Goal: Transaction & Acquisition: Subscribe to service/newsletter

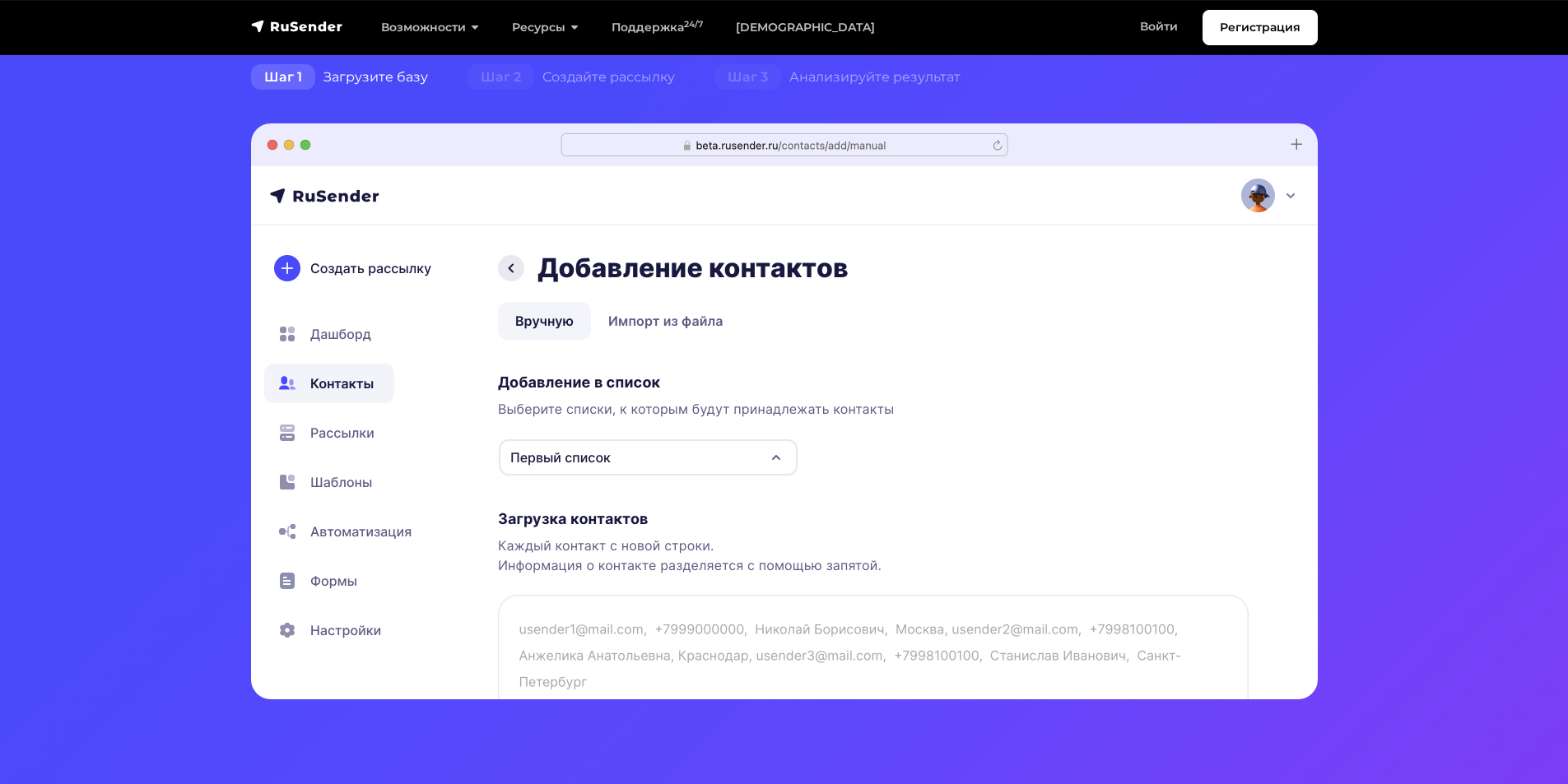
scroll to position [411, 0]
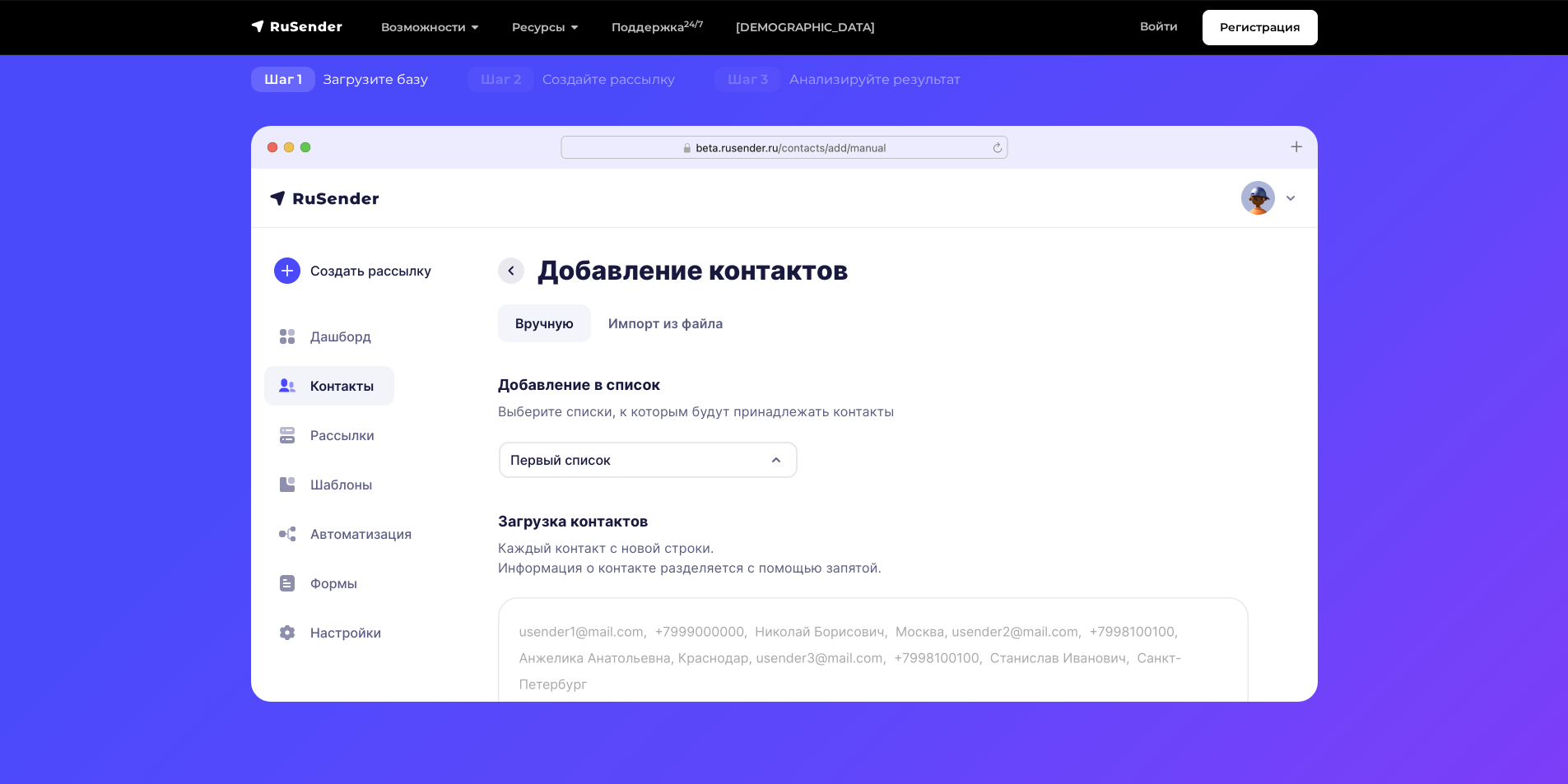
click at [678, 326] on img at bounding box center [784, 414] width 1067 height 576
click at [736, 464] on img at bounding box center [784, 414] width 1067 height 576
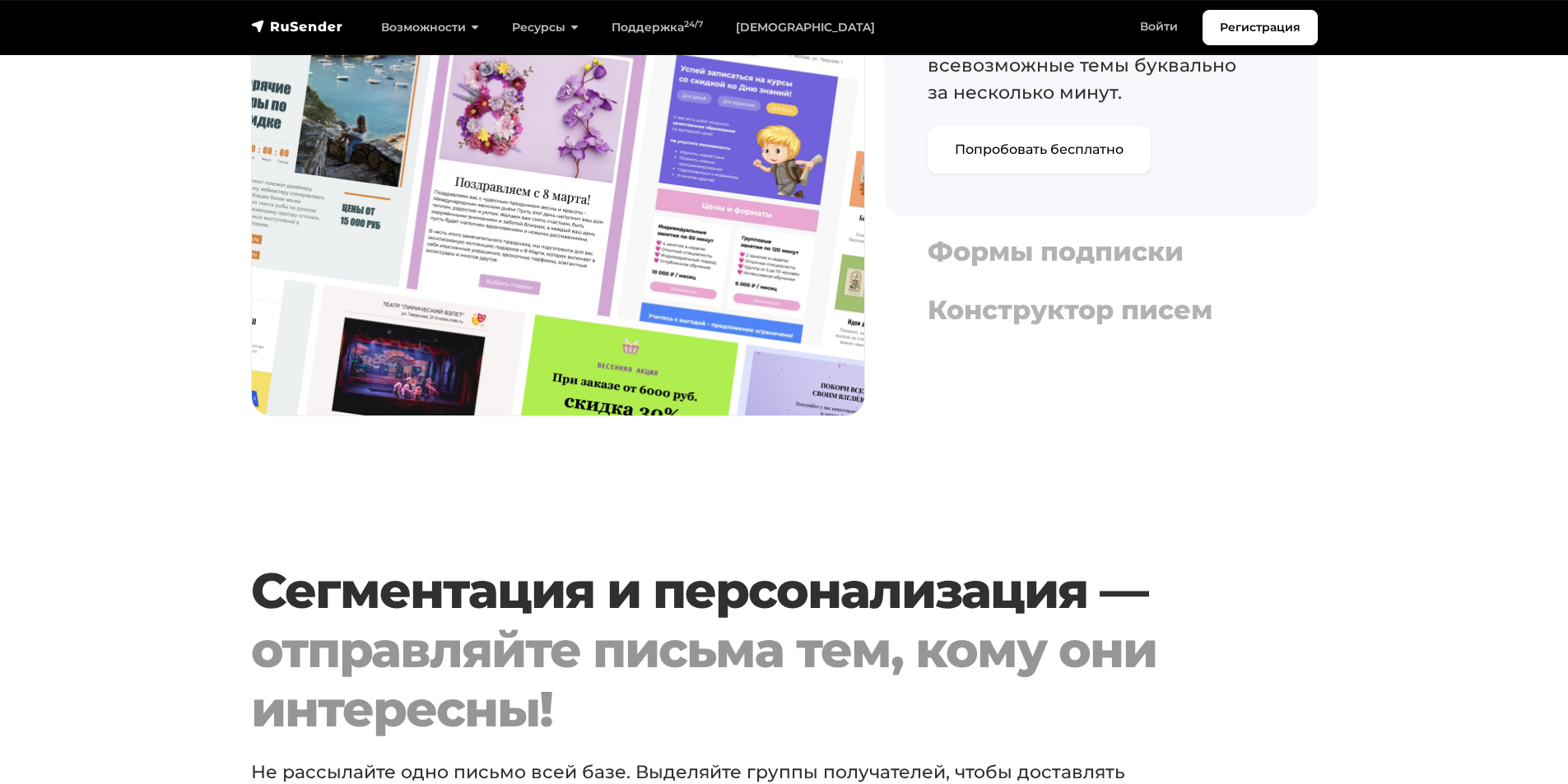
scroll to position [2056, 0]
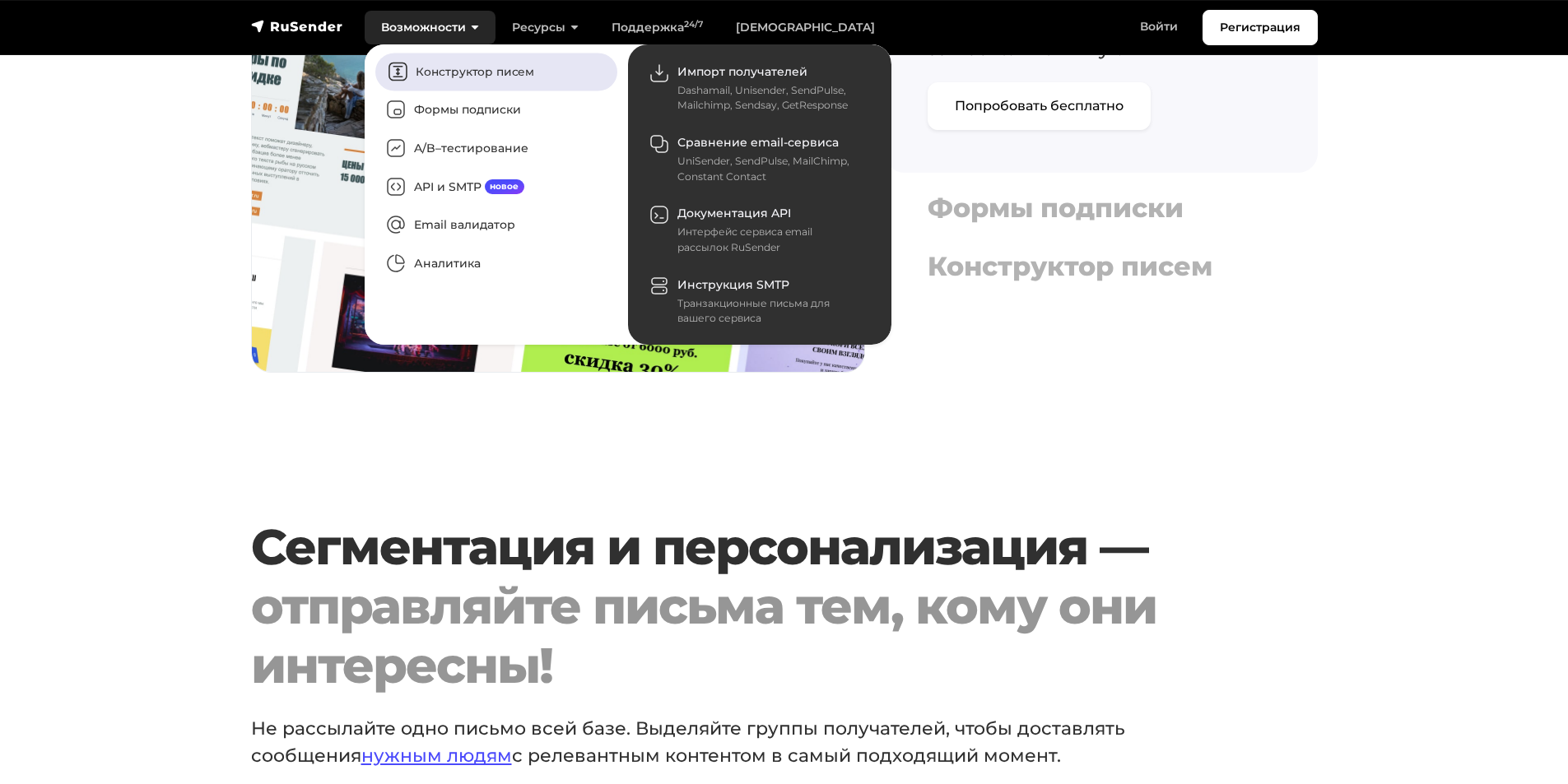
click at [491, 77] on link "Конструктор писем" at bounding box center [496, 71] width 242 height 38
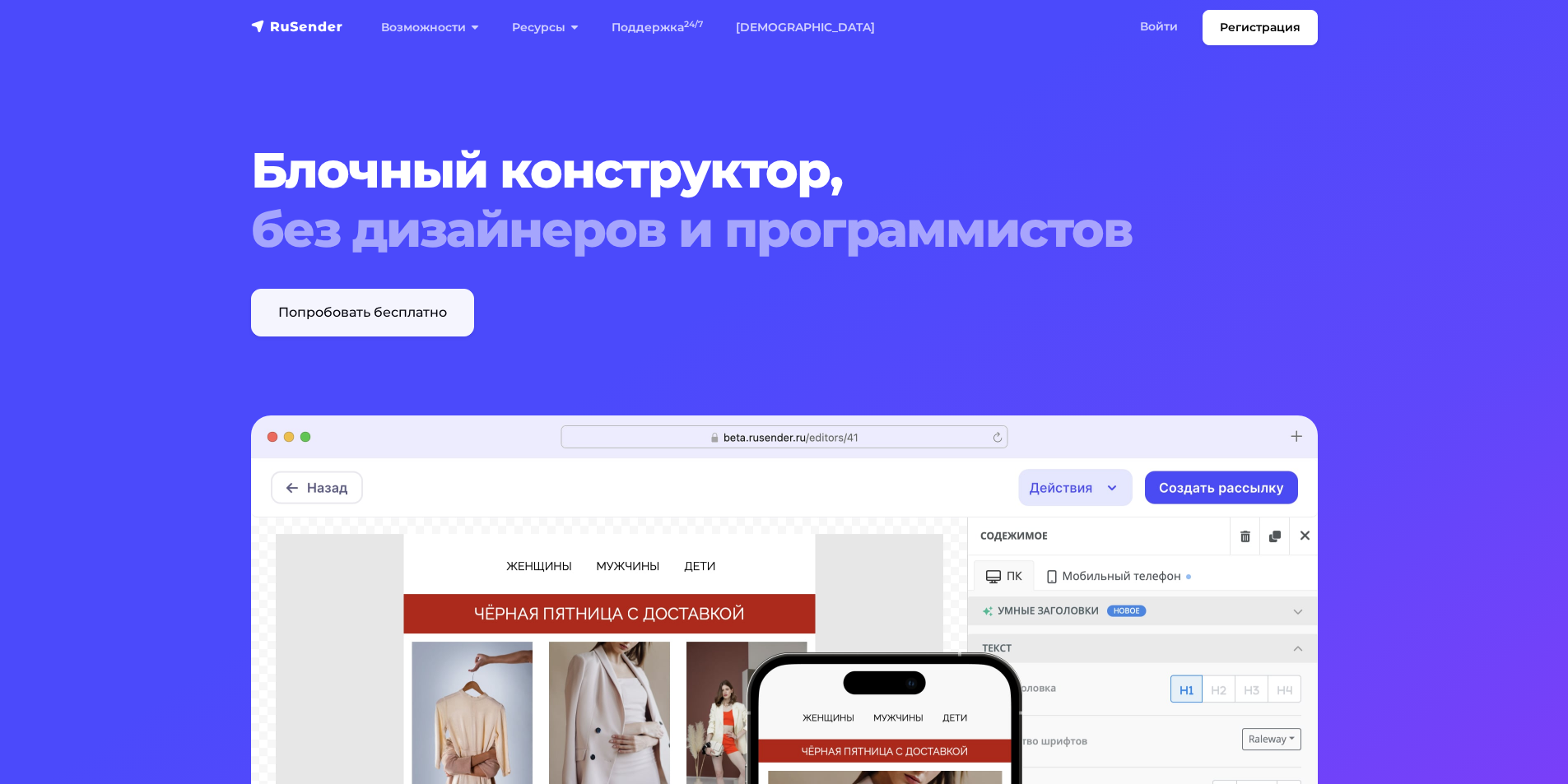
click at [375, 313] on link "Попробовать бесплатно" at bounding box center [362, 312] width 223 height 48
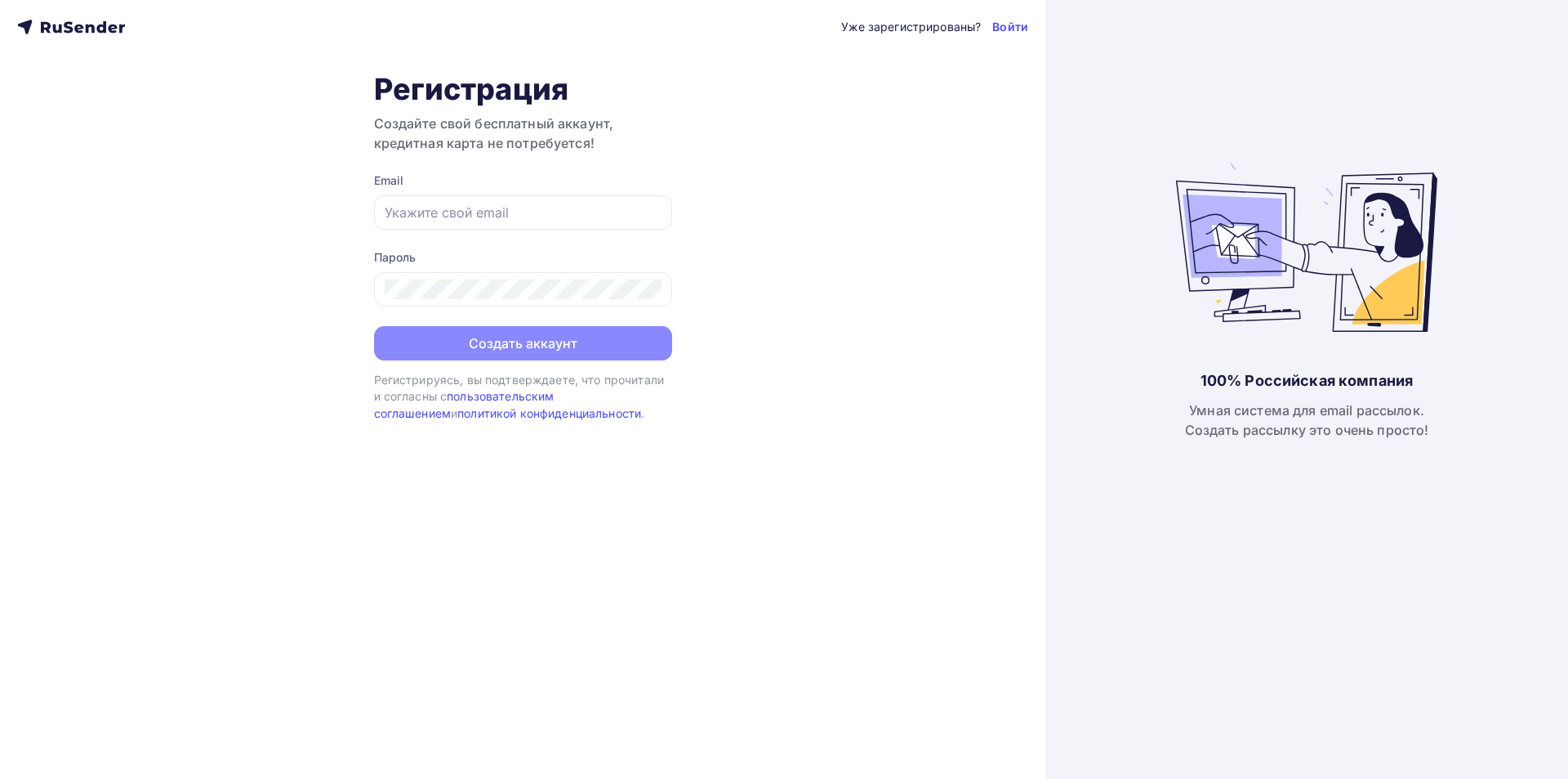
click at [553, 193] on div "Email" at bounding box center [523, 200] width 298 height 58
click at [529, 206] on input "text" at bounding box center [523, 211] width 277 height 19
type input "dfonbok@mail.ru"
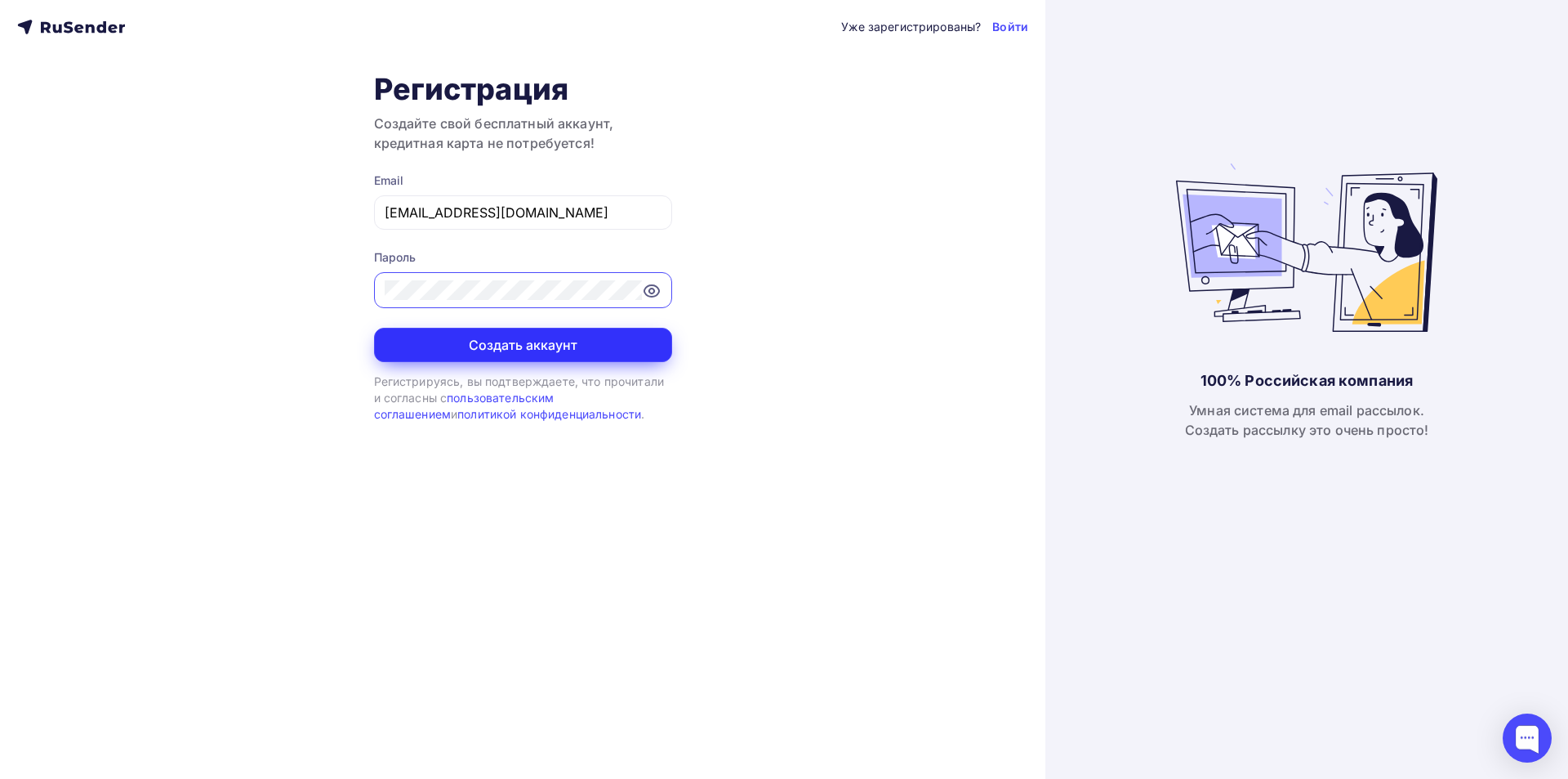
click at [522, 350] on button "Создать аккаунт" at bounding box center [523, 345] width 298 height 35
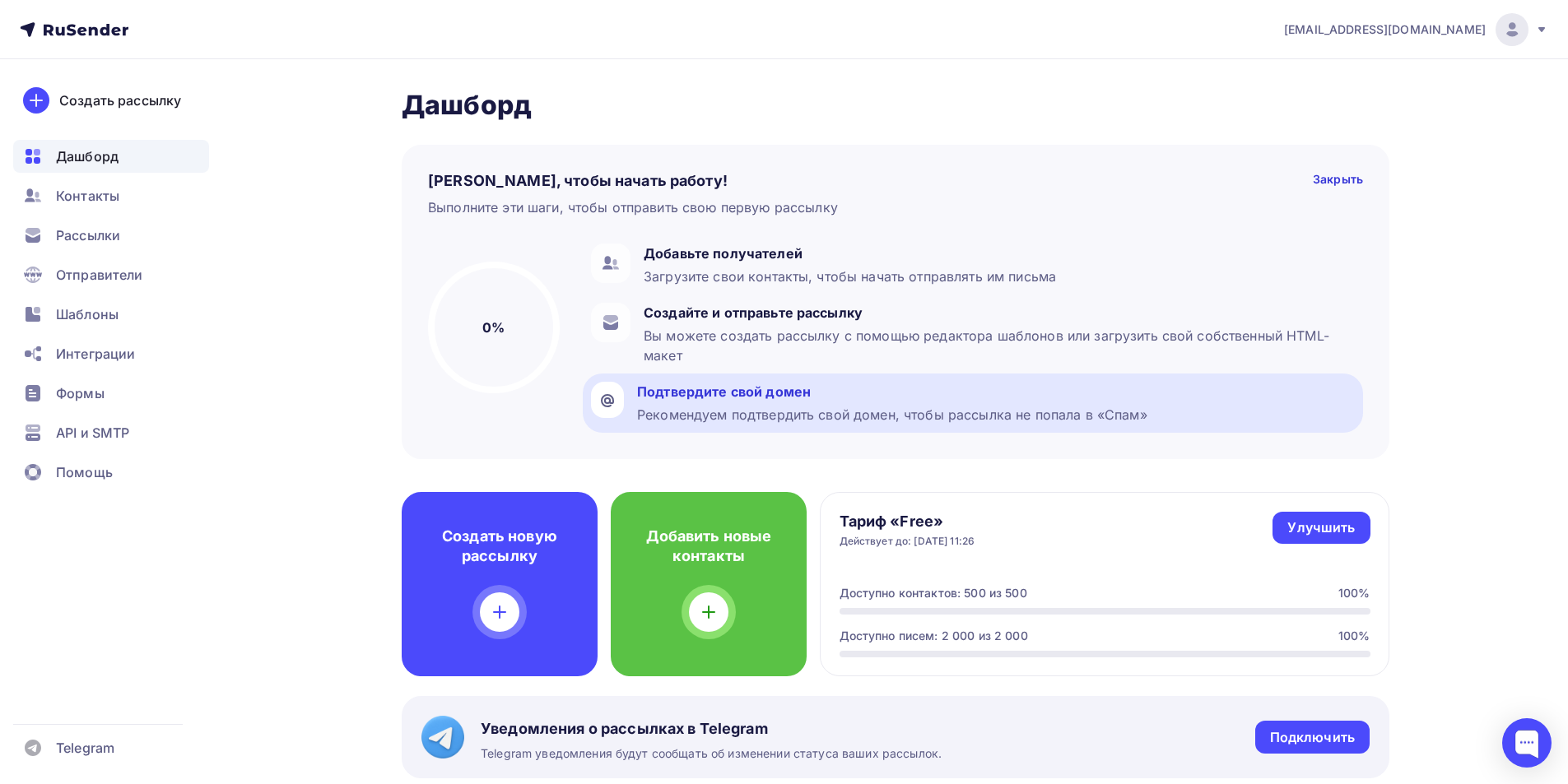
click at [757, 390] on div "Подтвердите свой домен" at bounding box center [892, 391] width 511 height 19
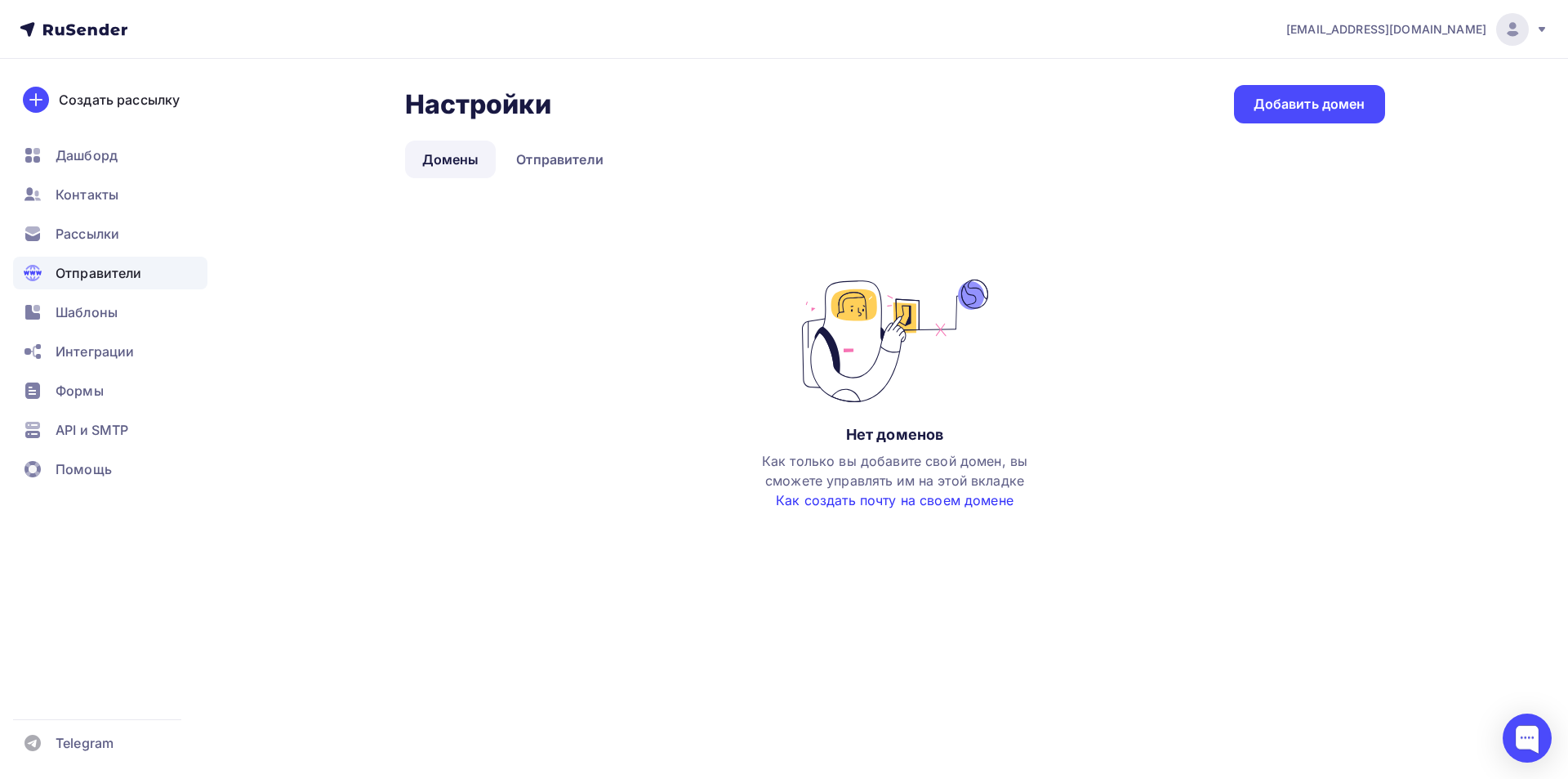
click at [906, 506] on link "Как создать почту на своем домене" at bounding box center [895, 501] width 238 height 16
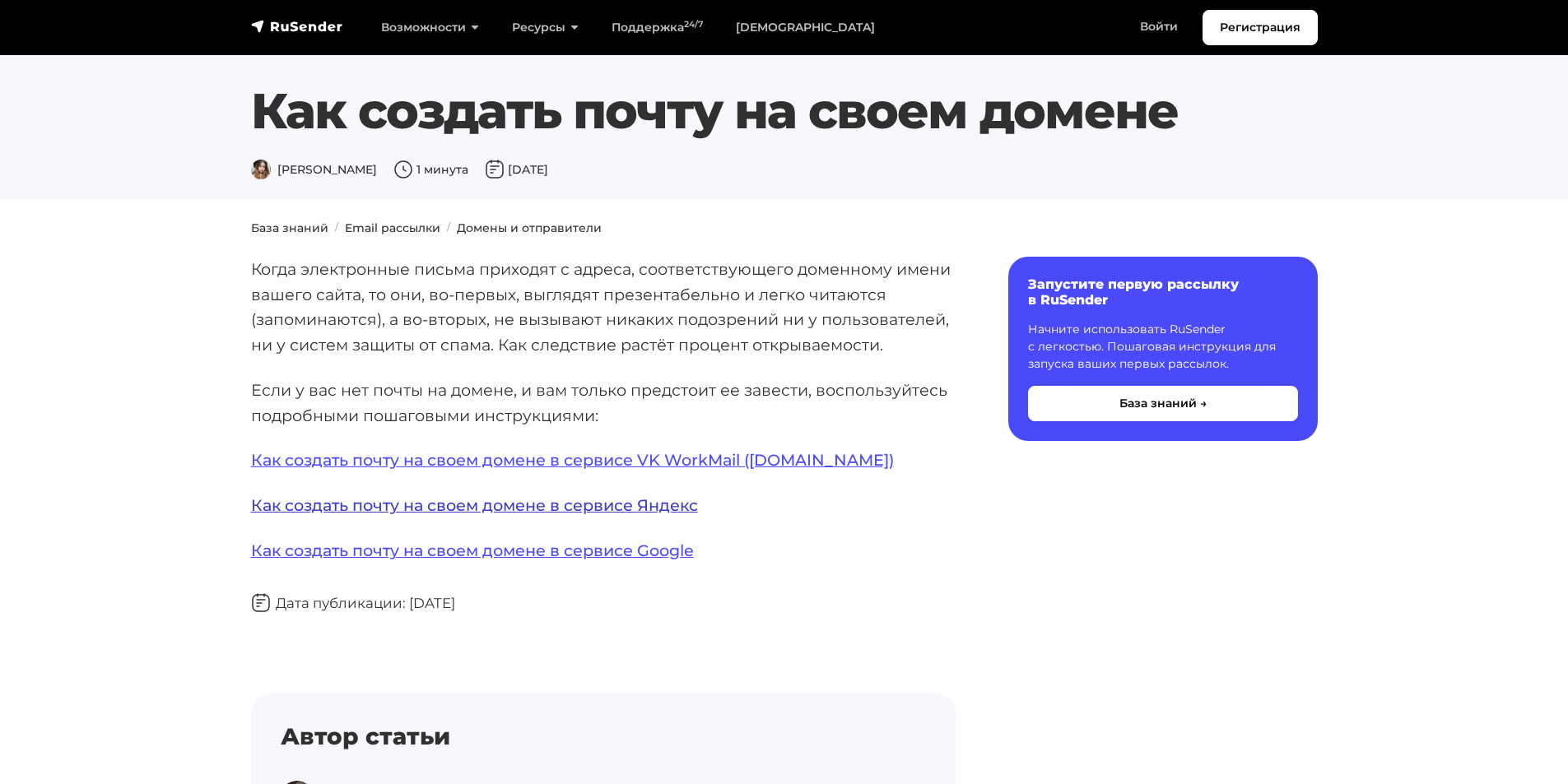
click at [611, 514] on link "Как создать почту на своем домене в сервисе Яндекс" at bounding box center [474, 505] width 447 height 19
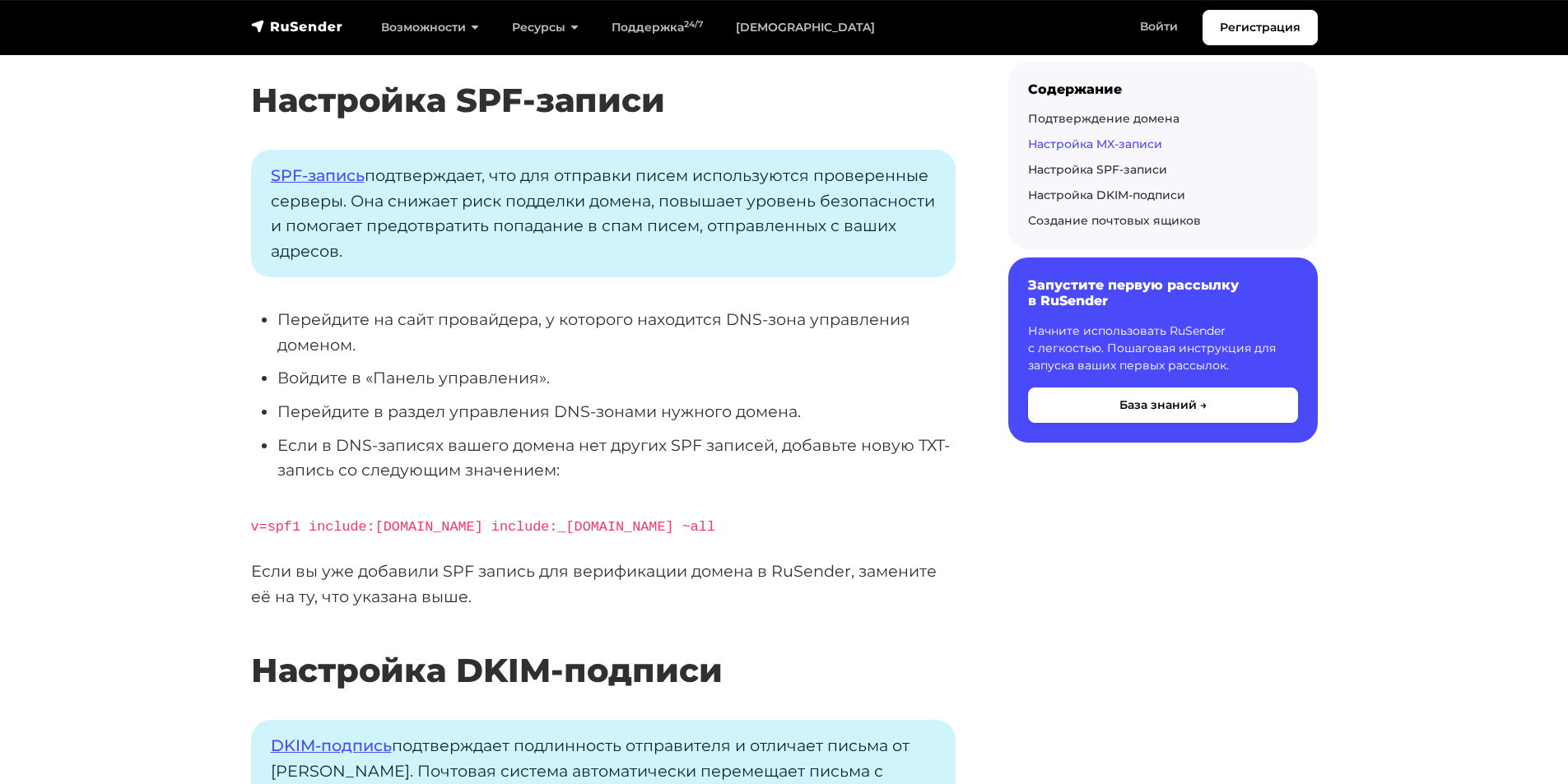
scroll to position [4524, 0]
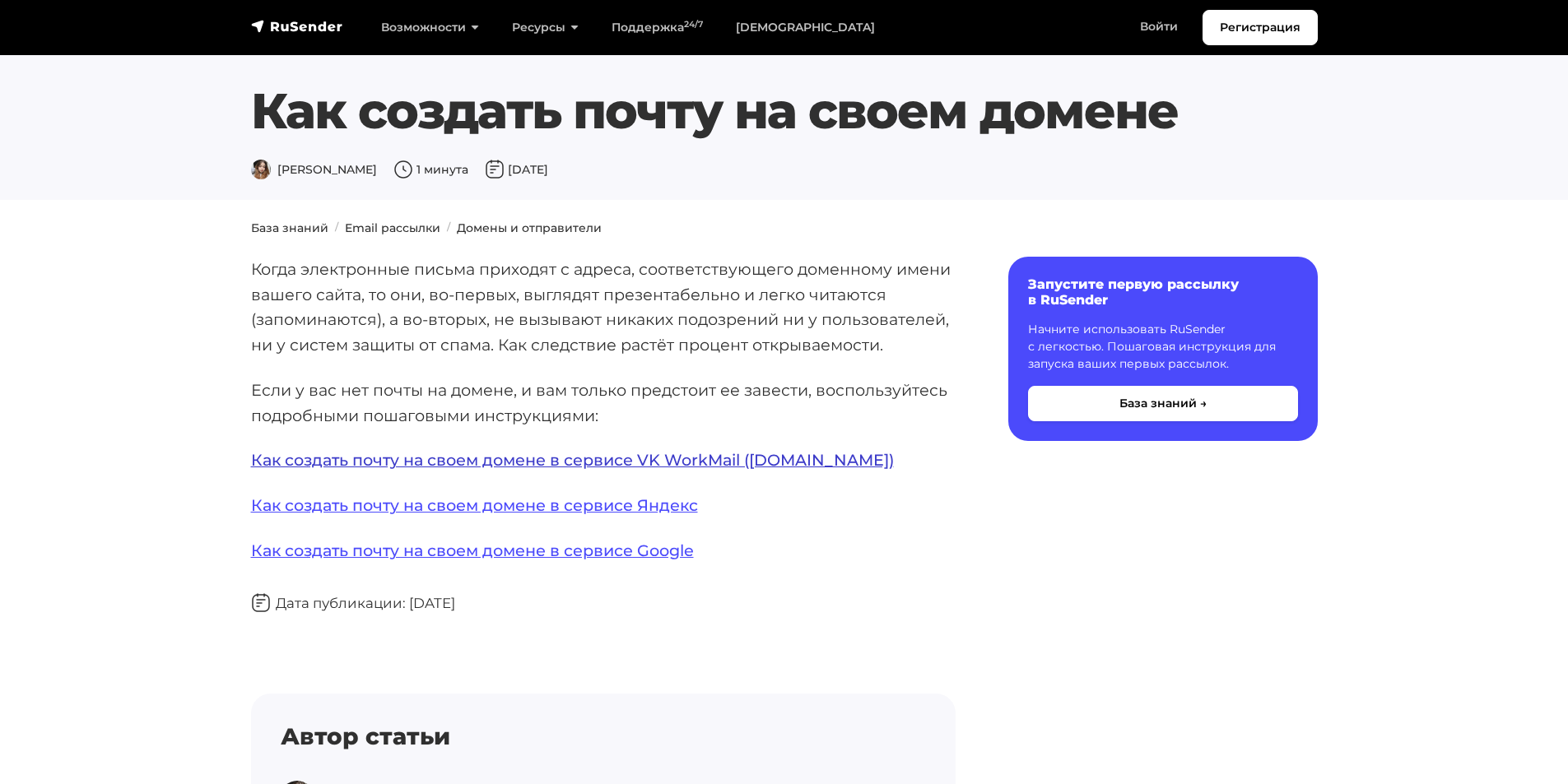
click at [618, 468] on link "Как создать почту на своем домене в сервисе VK WorkMail ([DOMAIN_NAME])" at bounding box center [572, 459] width 643 height 19
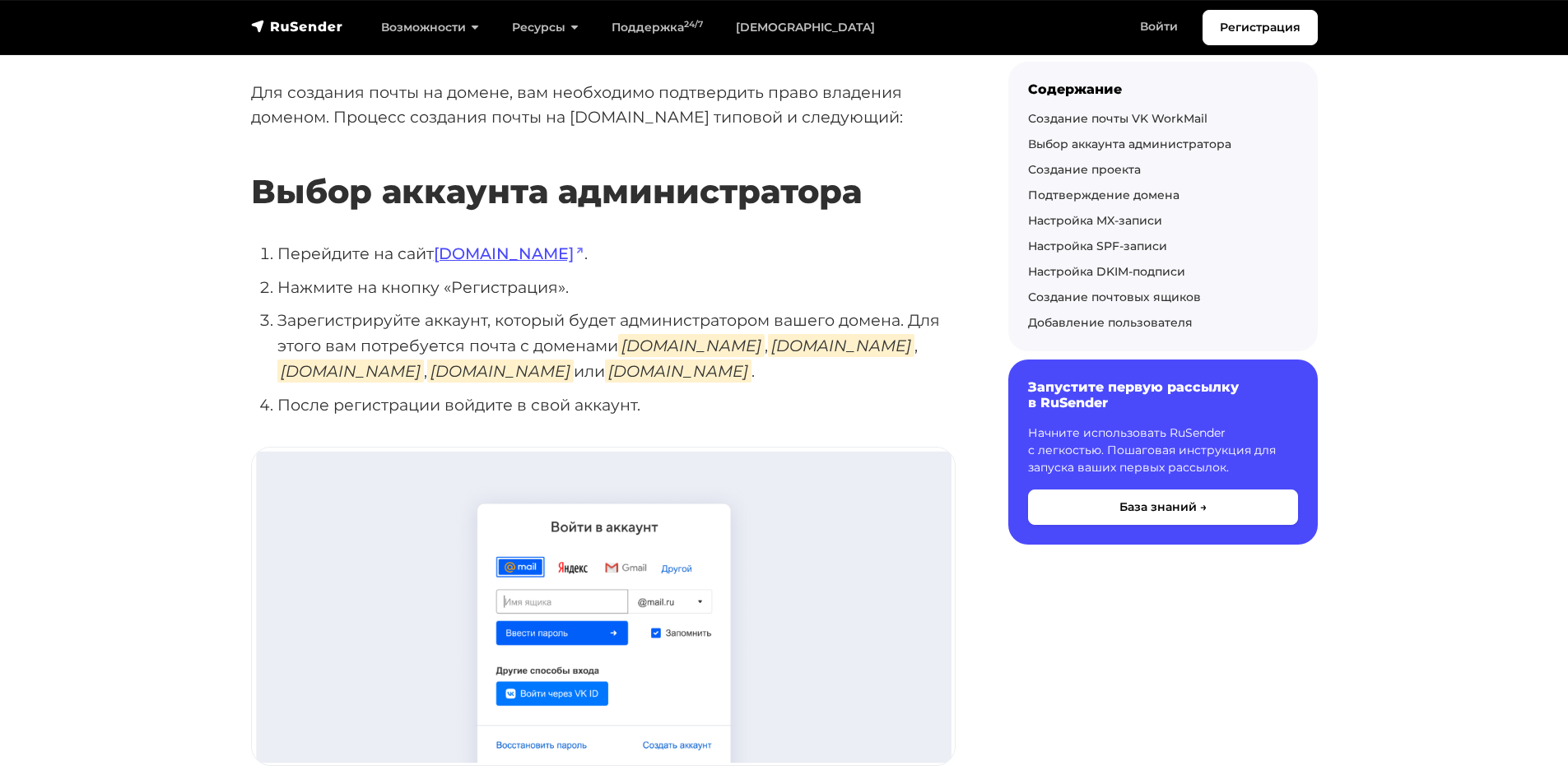
scroll to position [129, 0]
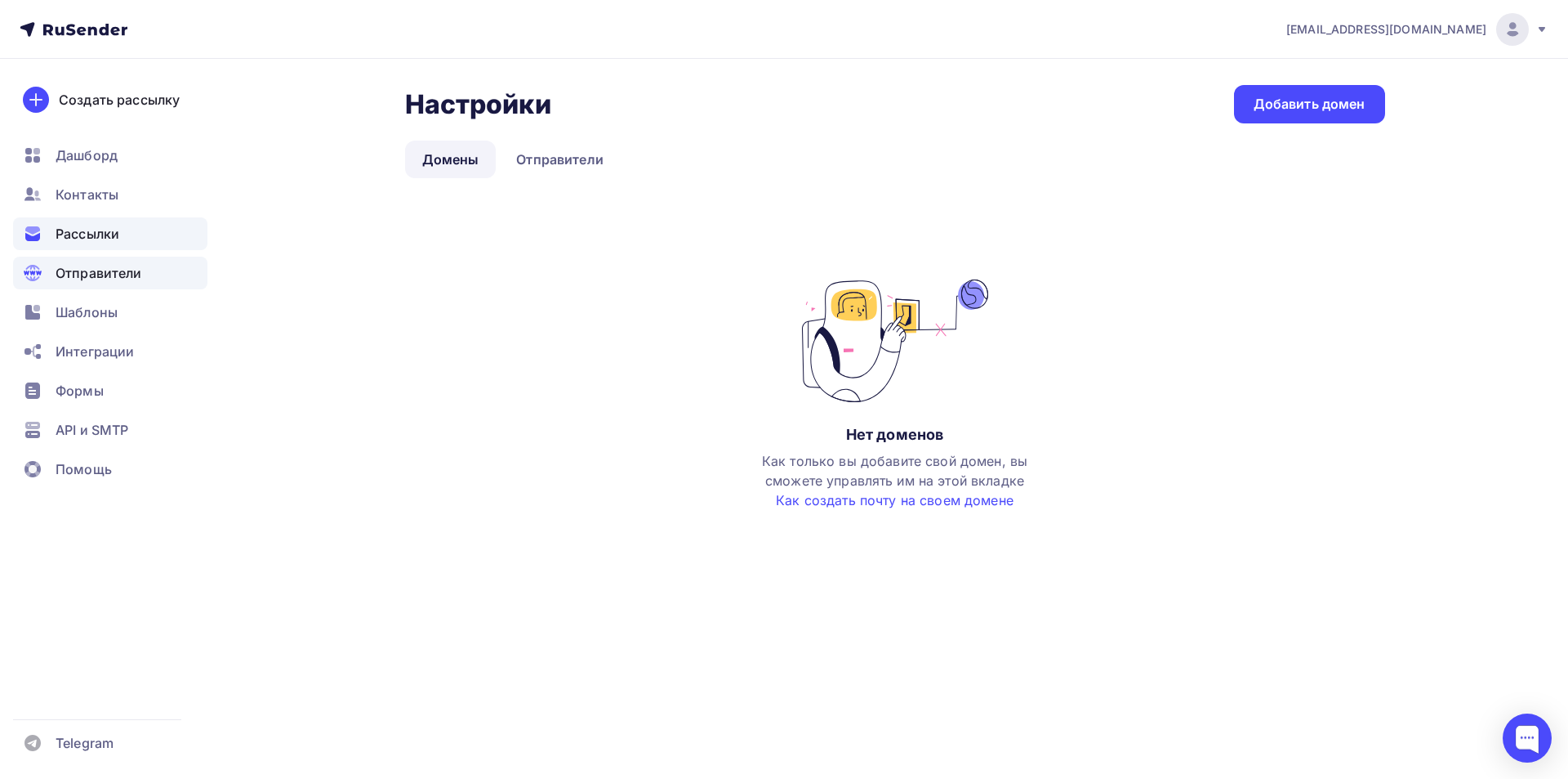
click at [121, 239] on div "Рассылки" at bounding box center [110, 234] width 195 height 33
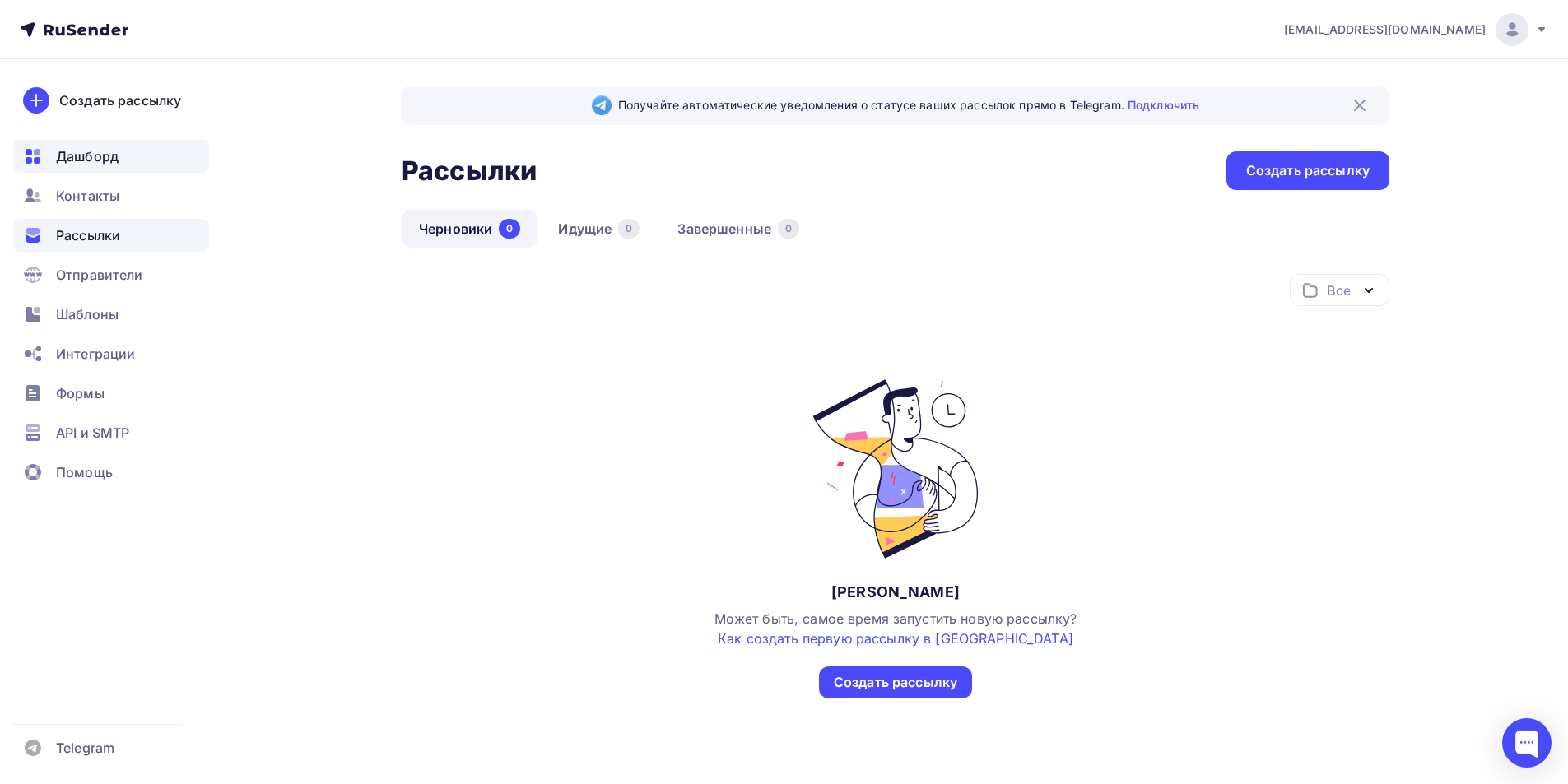
click at [73, 161] on span "Дашборд" at bounding box center [88, 156] width 63 height 19
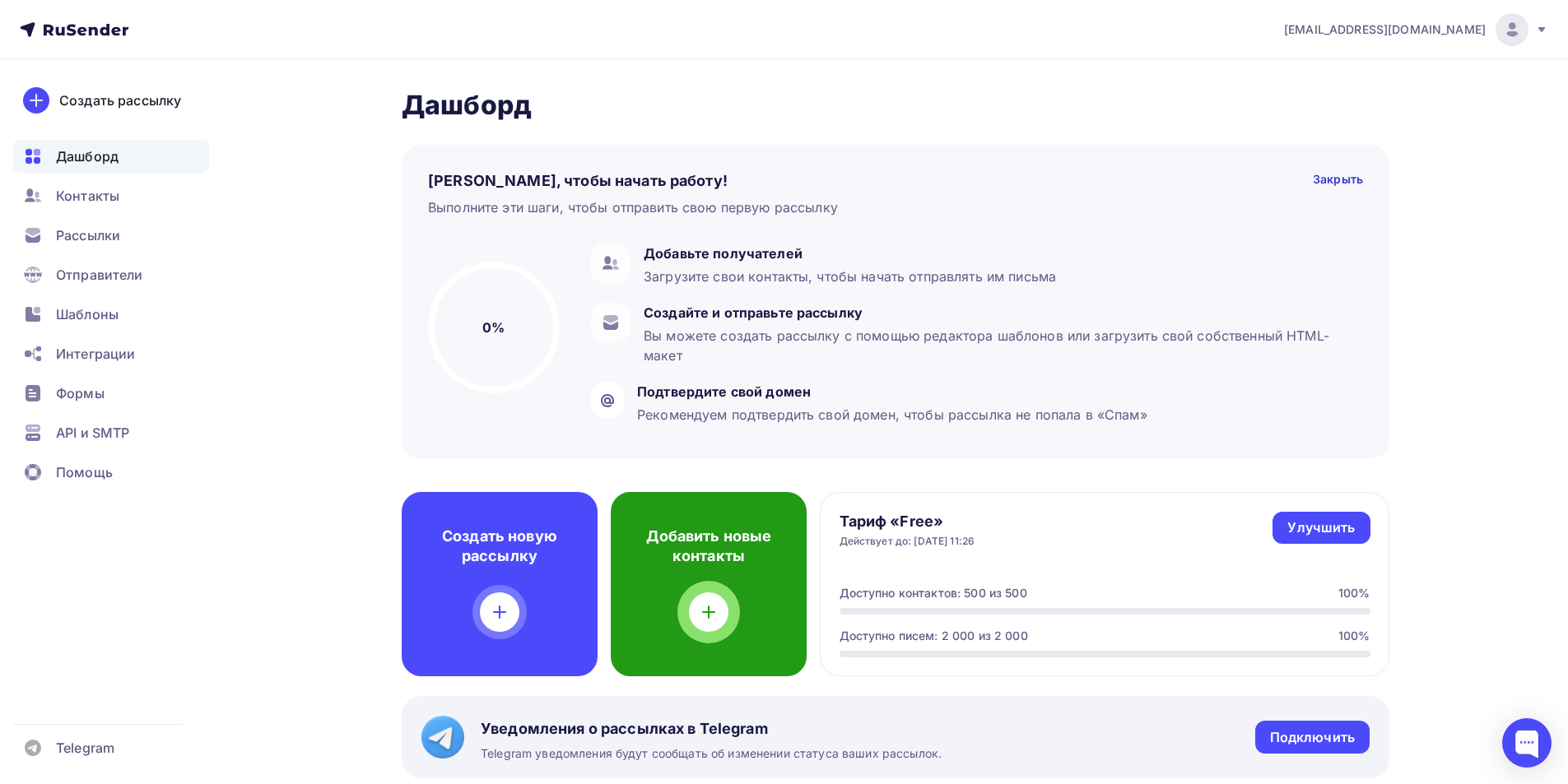
click at [705, 610] on icon at bounding box center [708, 612] width 19 height 19
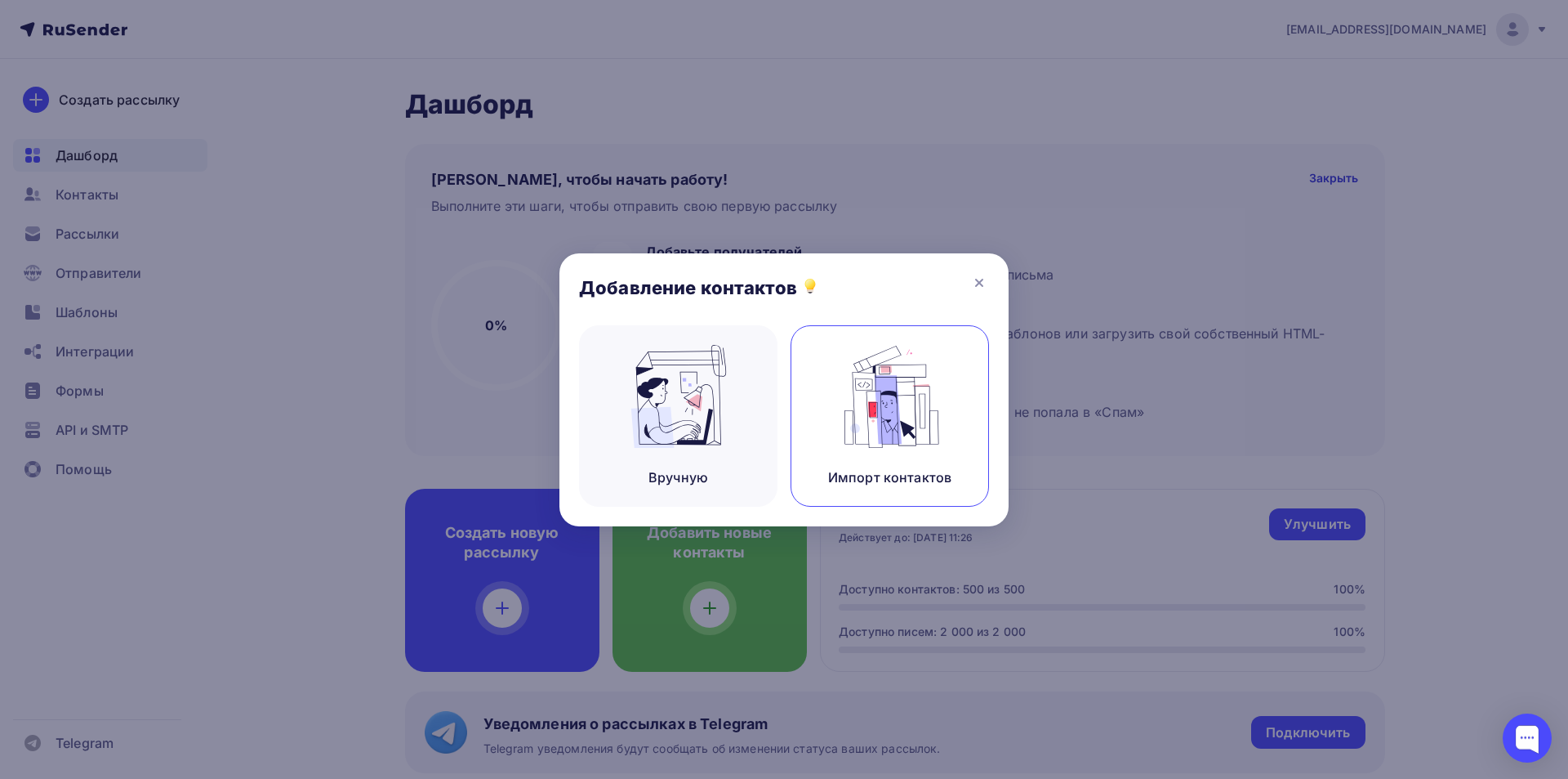
click at [858, 432] on img at bounding box center [890, 396] width 110 height 103
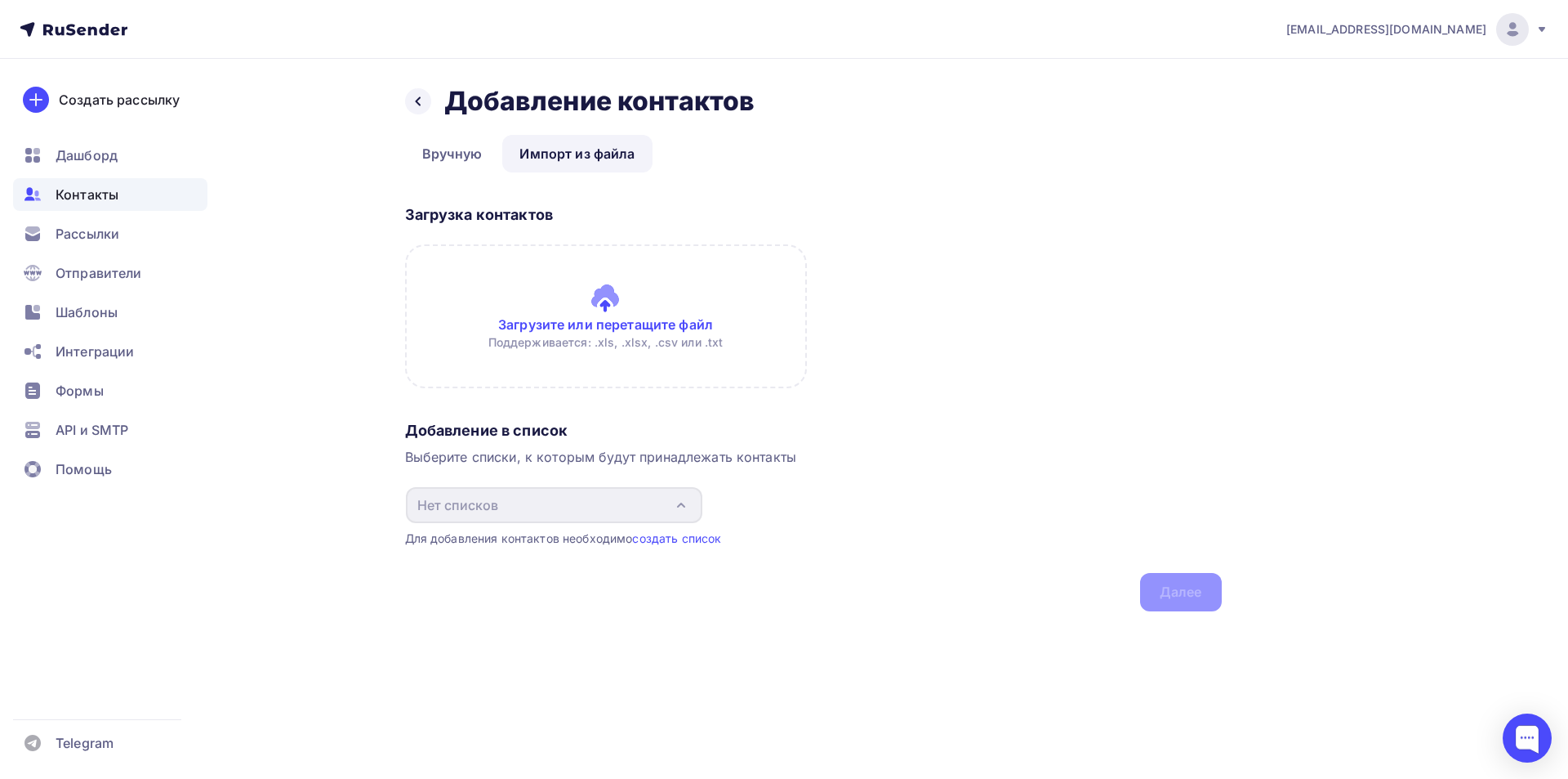
click at [616, 298] on input "file" at bounding box center [606, 316] width 402 height 144
